Goal: Find contact information: Find contact information

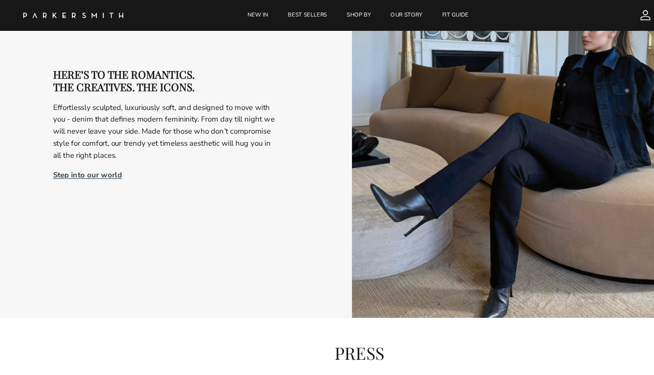
scroll to position [1766, 0]
click at [100, 152] on strong "Step into our world" at bounding box center [84, 156] width 62 height 9
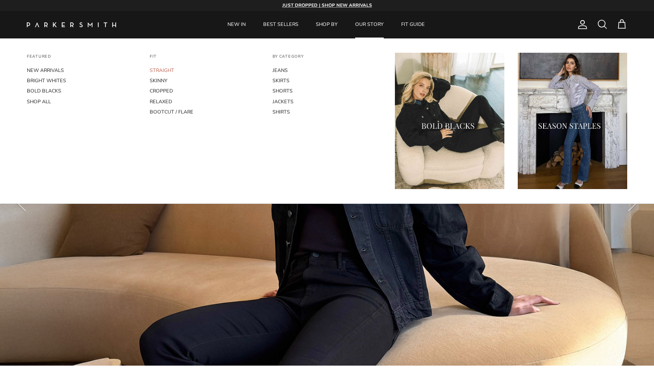
click at [164, 67] on link "STRAIGHT" at bounding box center [204, 70] width 109 height 10
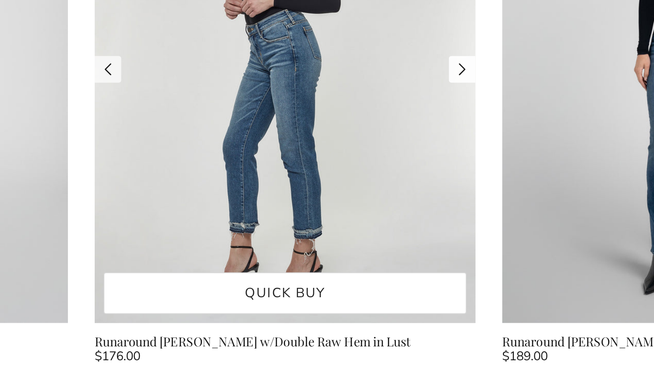
scroll to position [994, 0]
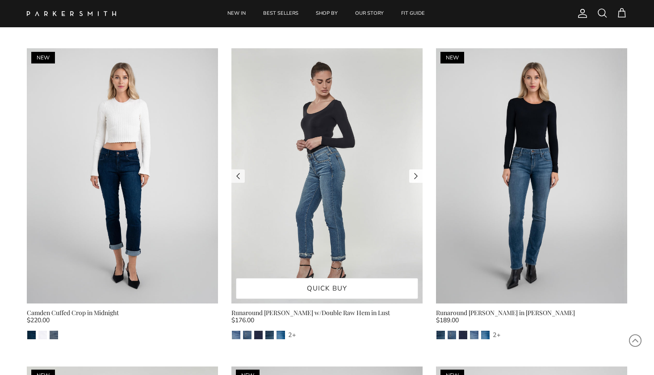
click at [419, 169] on link "Next" at bounding box center [415, 175] width 13 height 13
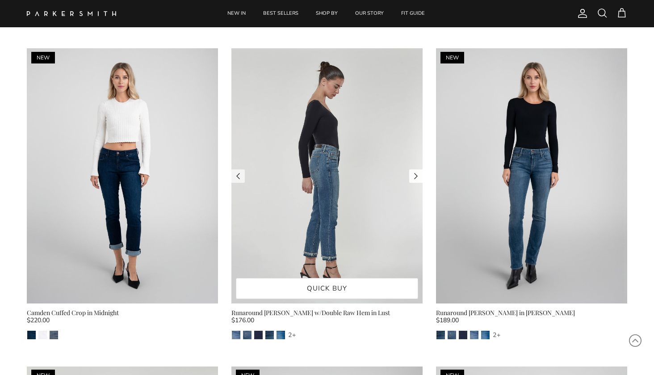
click at [419, 169] on link "Next" at bounding box center [415, 175] width 13 height 13
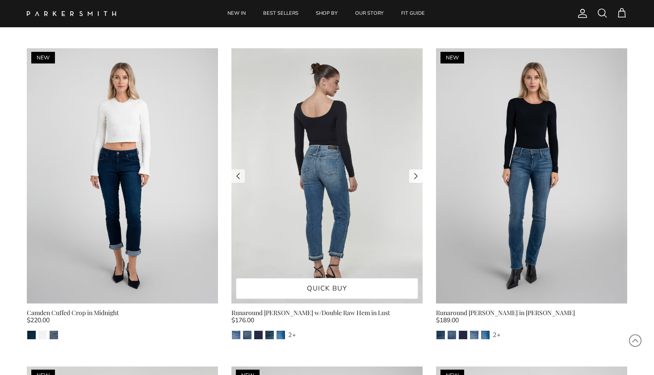
click at [419, 169] on link "Next" at bounding box center [415, 175] width 13 height 13
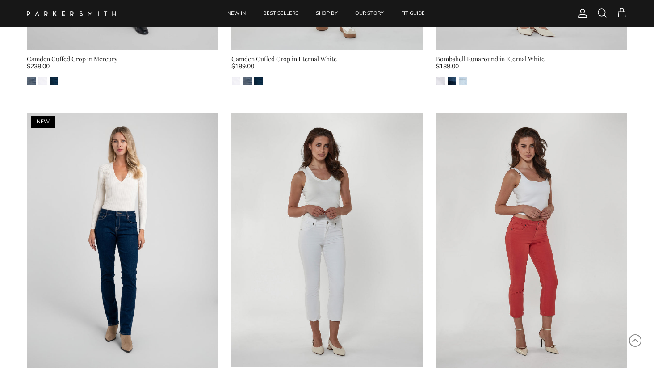
scroll to position [2287, 0]
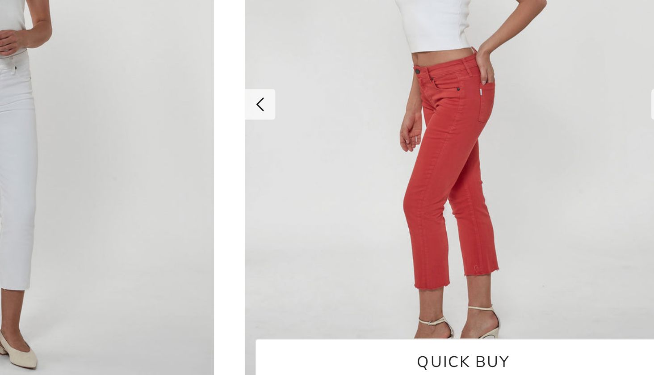
click at [440, 193] on img at bounding box center [531, 154] width 191 height 255
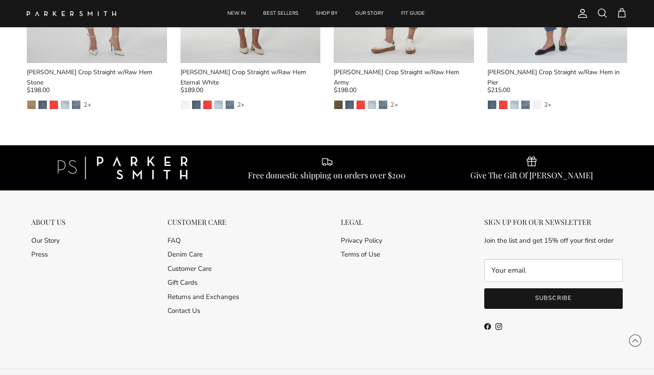
scroll to position [1244, 0]
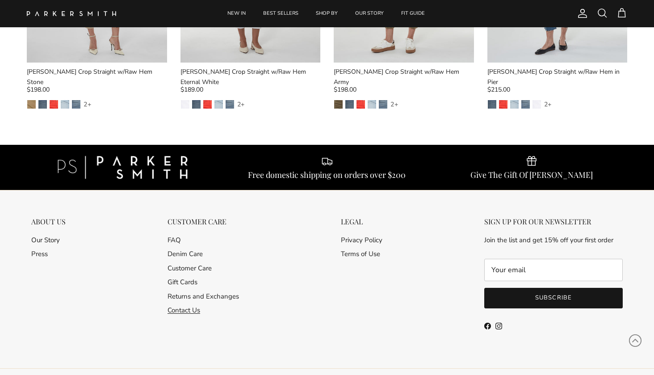
click at [193, 306] on link "Contact Us" at bounding box center [184, 310] width 33 height 9
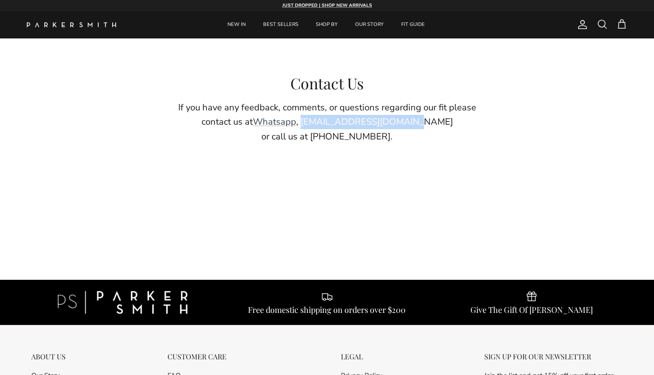
drag, startPoint x: 326, startPoint y: 122, endPoint x: 430, endPoint y: 121, distance: 104.1
click at [430, 121] on p "If you have any feedback, comments, or questions regarding our fit please conta…" at bounding box center [327, 122] width 322 height 43
drag, startPoint x: 430, startPoint y: 121, endPoint x: 423, endPoint y: 121, distance: 7.6
copy p "[EMAIL_ADDRESS][DOMAIN_NAME]"
